Goal: Obtain resource: Obtain resource

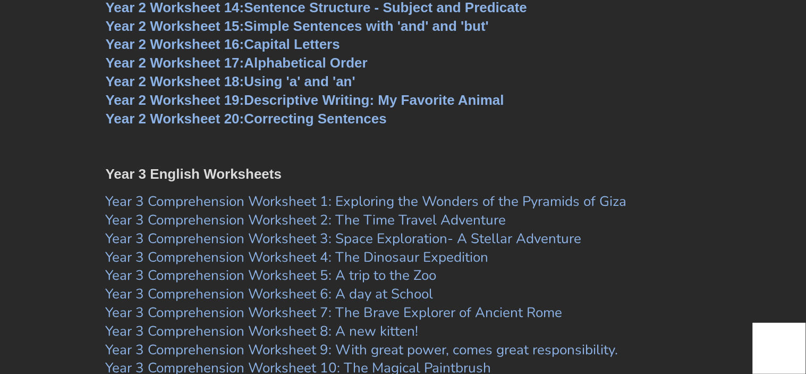
scroll to position [2893, 0]
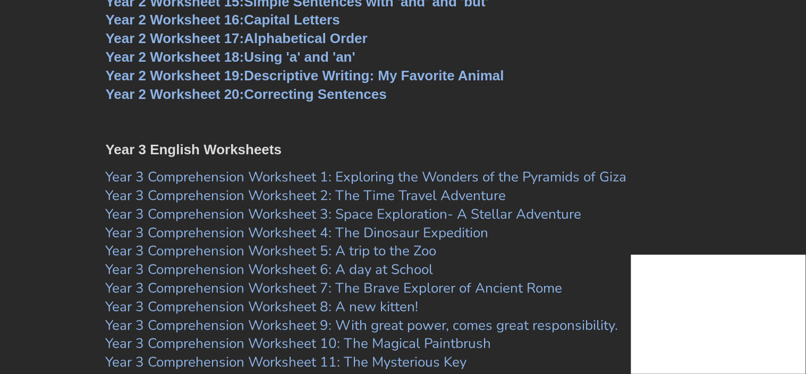
click at [368, 291] on link "Year 3 Comprehension Worksheet 7: The Brave Explorer of Ancient Rome" at bounding box center [334, 288] width 457 height 19
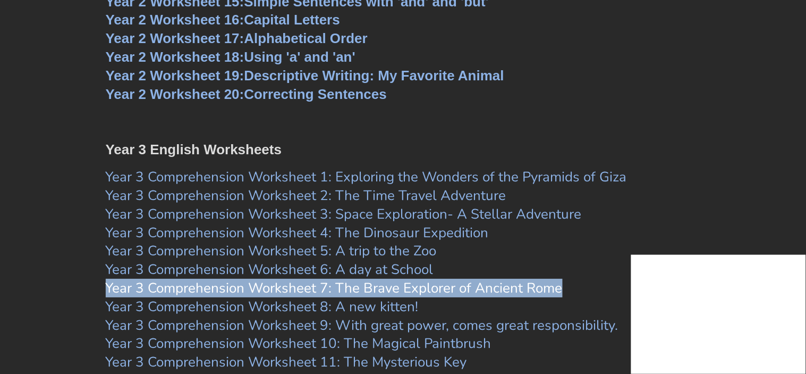
click at [317, 249] on link "Year 3 Comprehension Worksheet 5: A trip to the Zoo" at bounding box center [271, 250] width 331 height 19
click at [387, 272] on link "Year 3 Comprehension Worksheet 6: A day at School" at bounding box center [270, 269] width 328 height 19
click at [366, 286] on link "Year 3 Comprehension Worksheet 7: The Brave Explorer of Ancient Rome" at bounding box center [334, 288] width 457 height 19
click at [282, 246] on link "Year 3 Comprehension Worksheet 5: A trip to the Zoo" at bounding box center [271, 250] width 331 height 19
drag, startPoint x: 334, startPoint y: 259, endPoint x: 325, endPoint y: 262, distance: 8.9
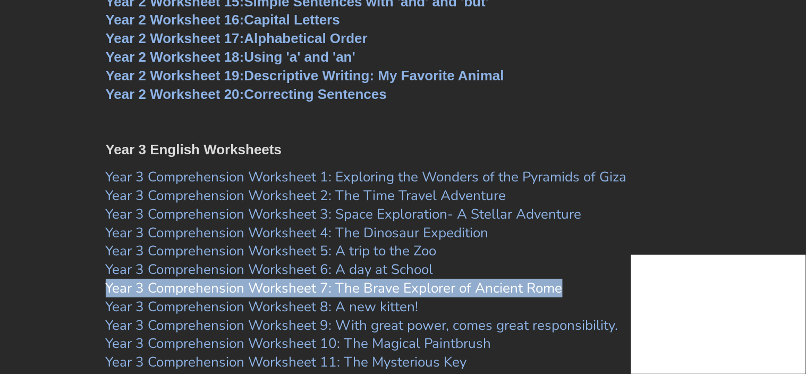
click at [333, 261] on link "Year 3 Comprehension Worksheet 6: A day at School" at bounding box center [270, 269] width 328 height 19
click at [300, 274] on link "Year 3 Comprehension Worksheet 6: A day at School" at bounding box center [270, 269] width 328 height 19
click at [302, 286] on link "Year 3 Comprehension Worksheet 7: The Brave Explorer of Ancient Rome" at bounding box center [334, 288] width 457 height 19
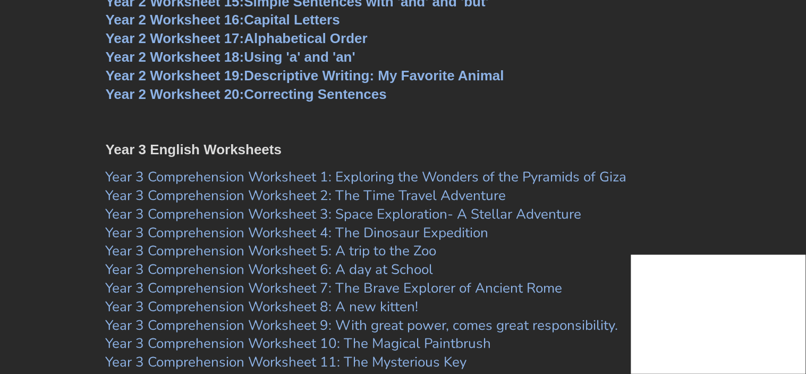
click at [546, 242] on h3 "Year 3 Comprehension Worksheet 5: A trip to the Zoo" at bounding box center [403, 251] width 595 height 18
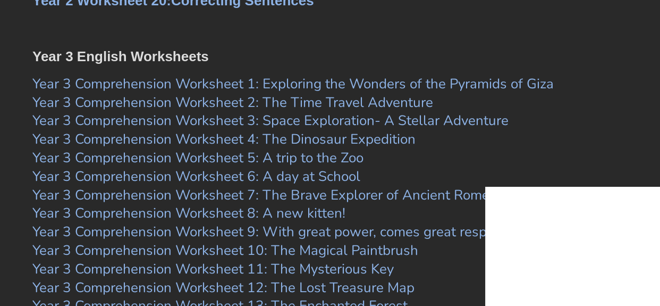
scroll to position [2938, 0]
